Goal: Check status: Check status

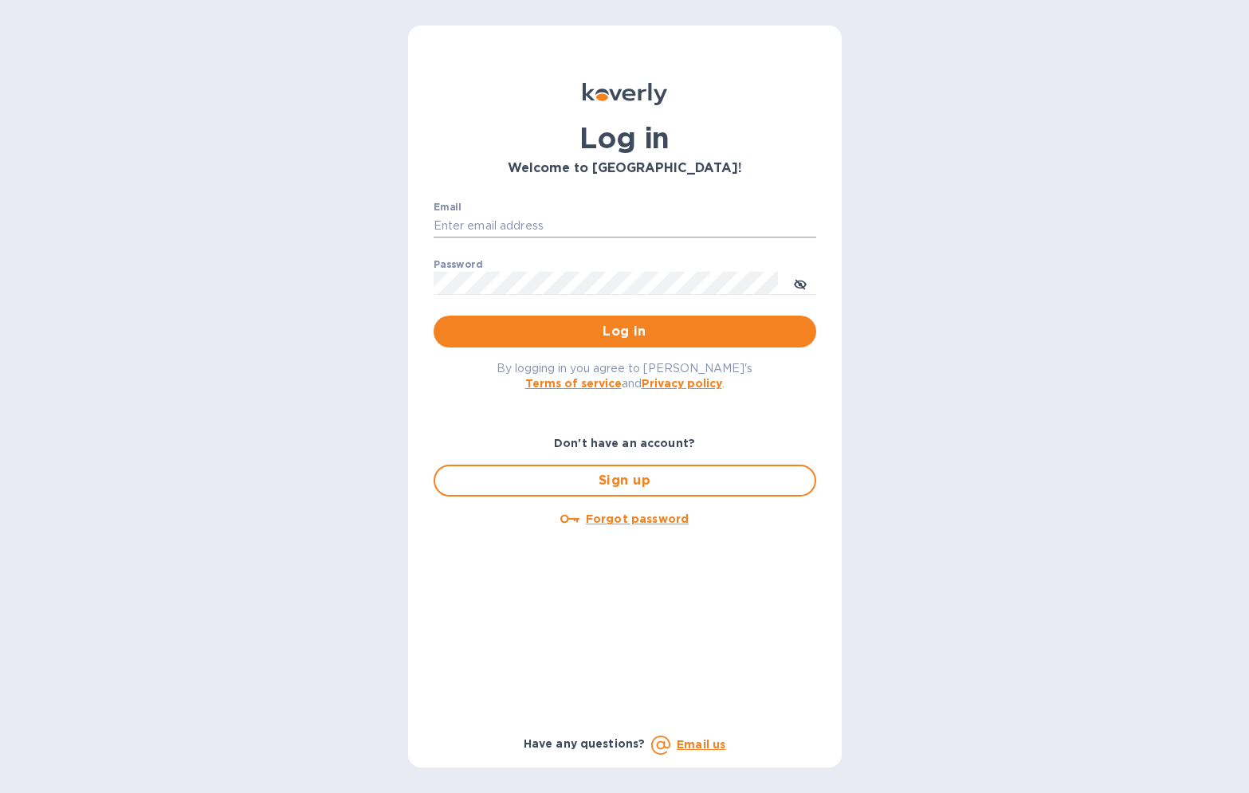
click at [614, 236] on input "Email" at bounding box center [625, 226] width 383 height 24
type input "[PERSON_NAME][EMAIL_ADDRESS][DOMAIN_NAME]"
click at [434, 316] on button "Log in" at bounding box center [625, 332] width 383 height 32
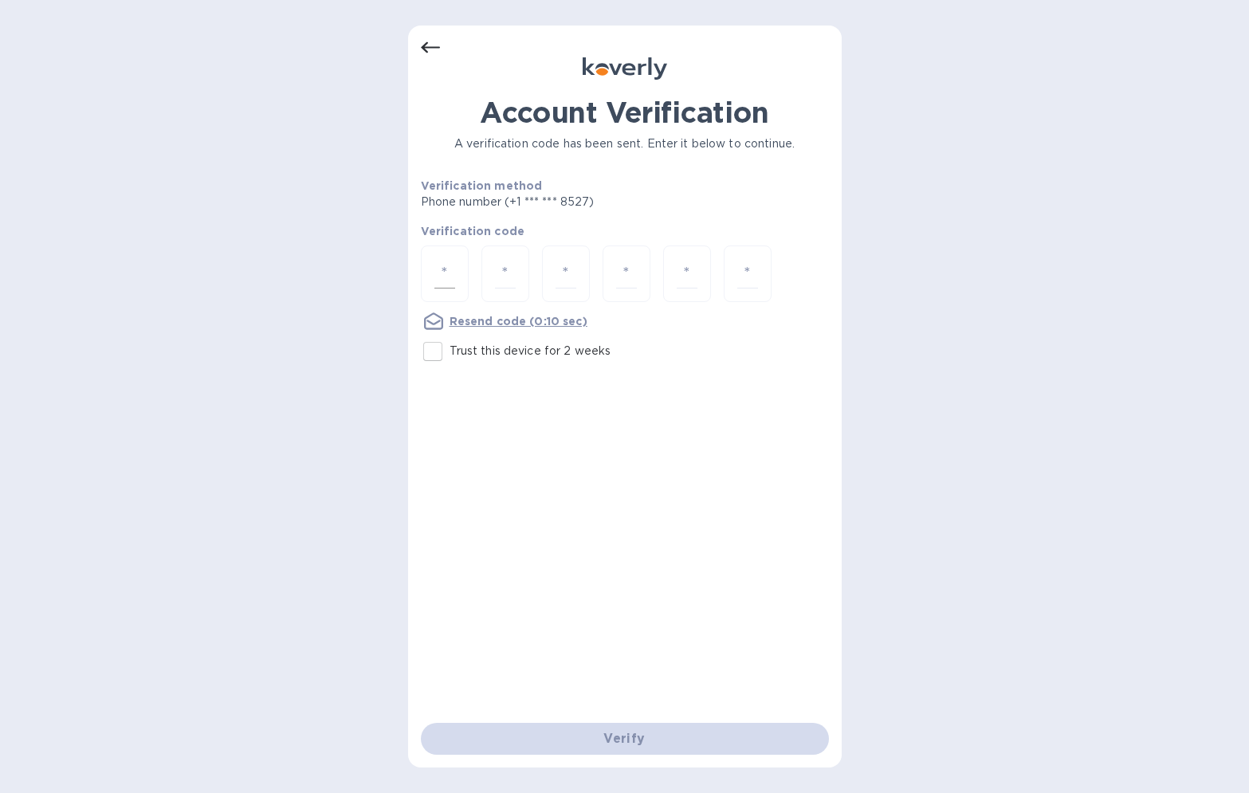
click at [453, 272] on input "number" at bounding box center [444, 273] width 21 height 29
type input "5"
type input "0"
type input "3"
type input "0"
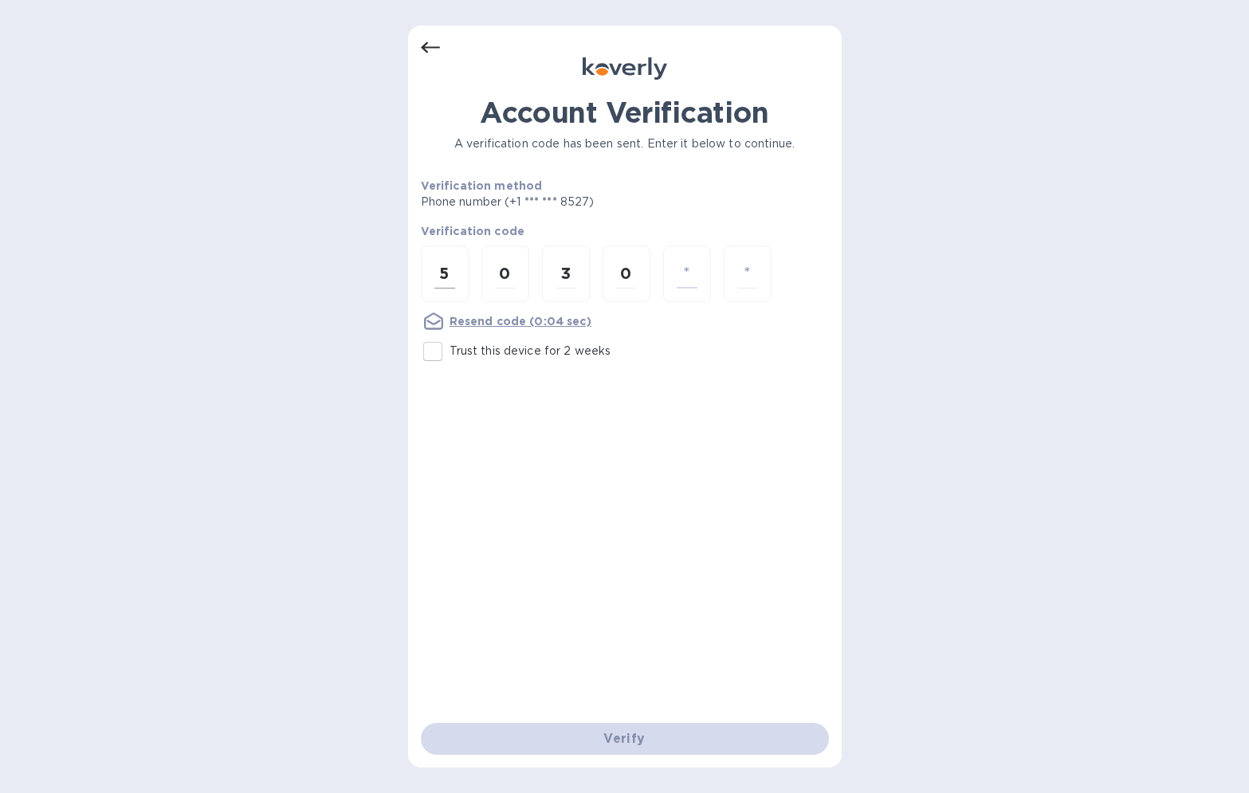
type input "2"
type input "1"
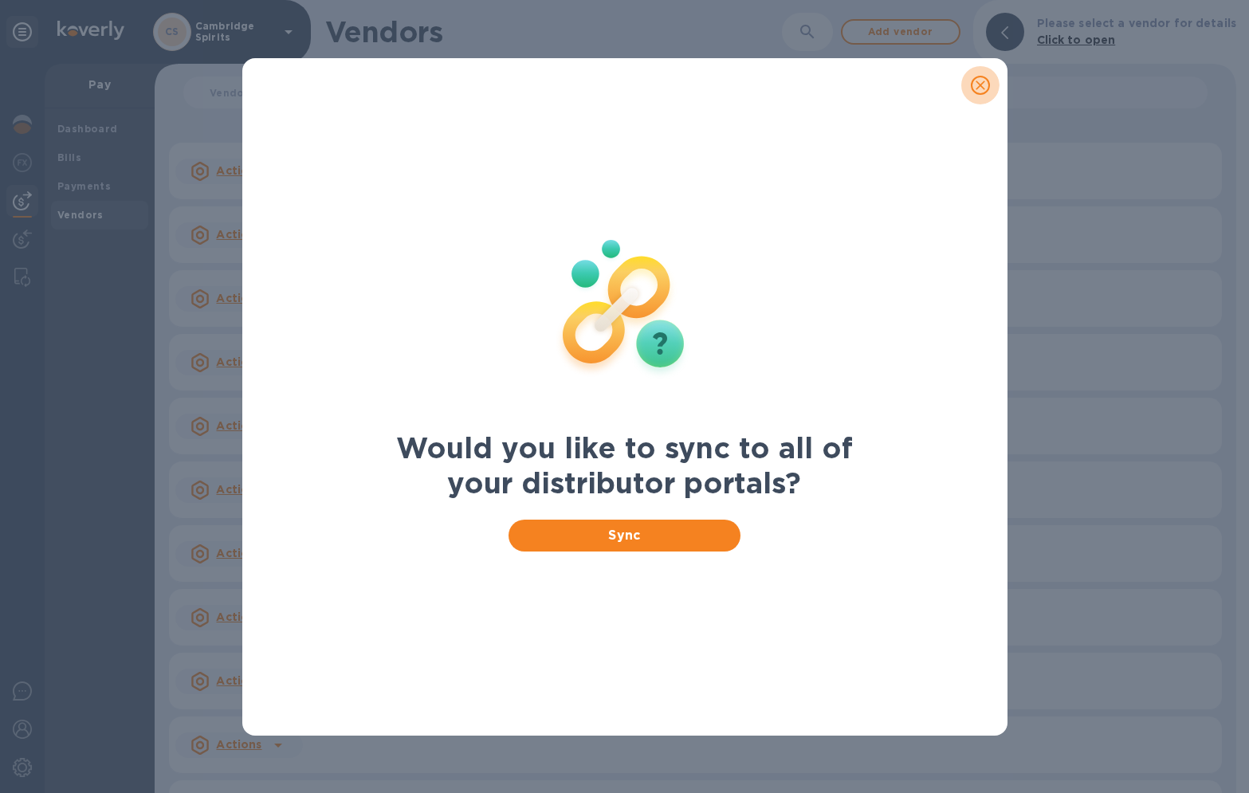
click at [986, 88] on icon "close" at bounding box center [980, 85] width 16 height 16
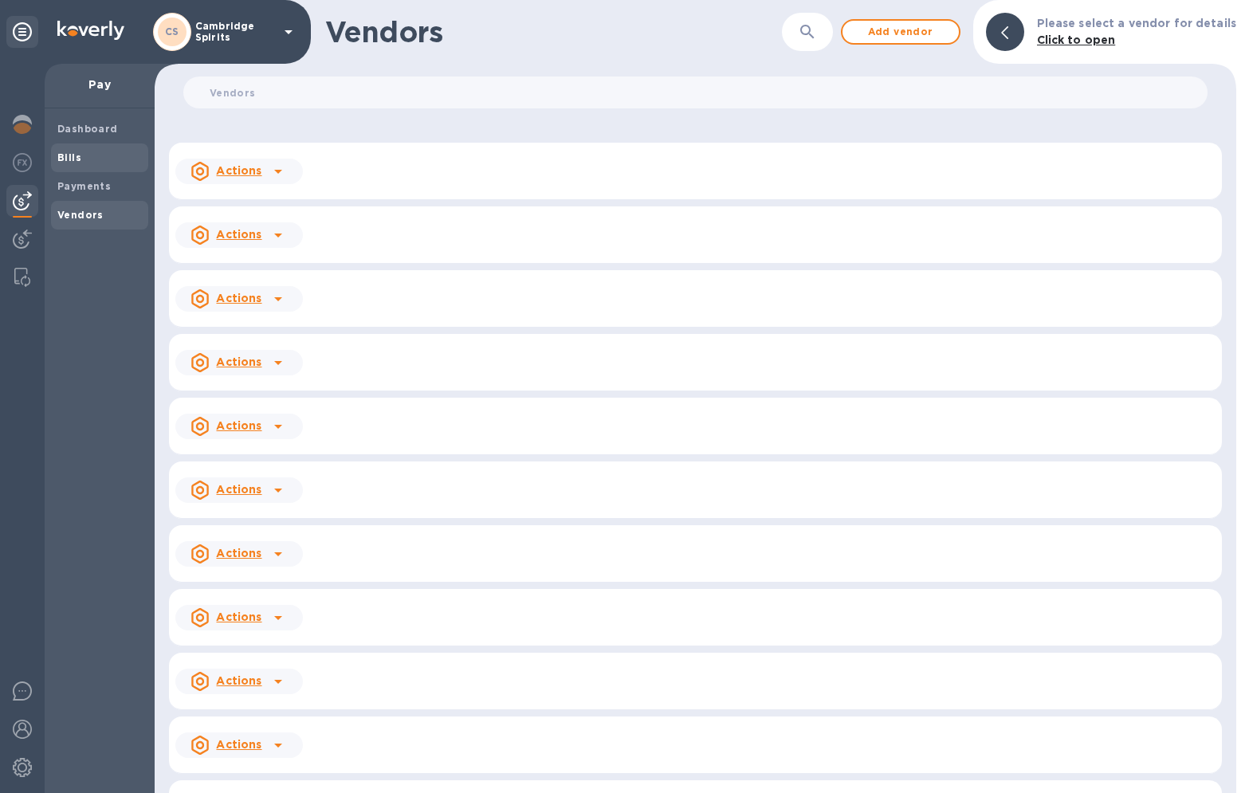
click at [88, 163] on span "Bills" at bounding box center [99, 158] width 84 height 16
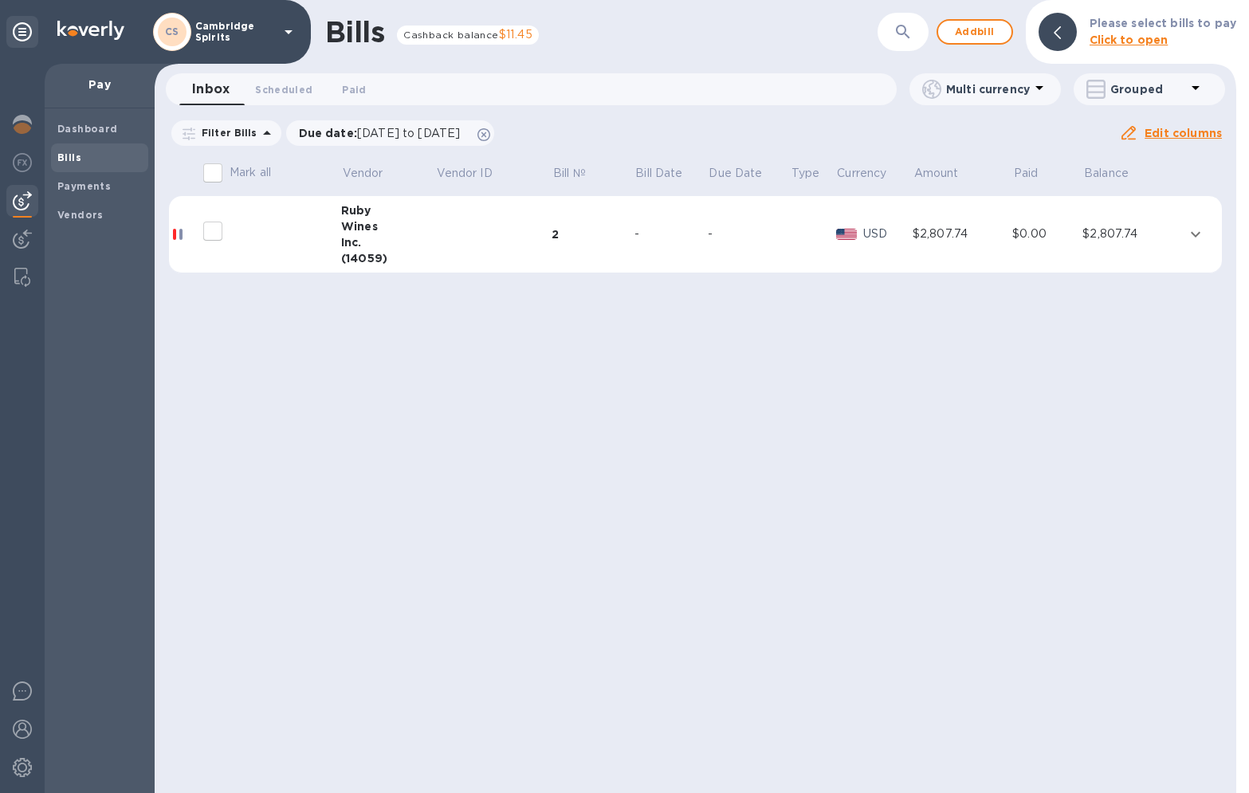
click at [1201, 235] on icon "expand row" at bounding box center [1195, 234] width 19 height 19
